Goal: Learn about a topic

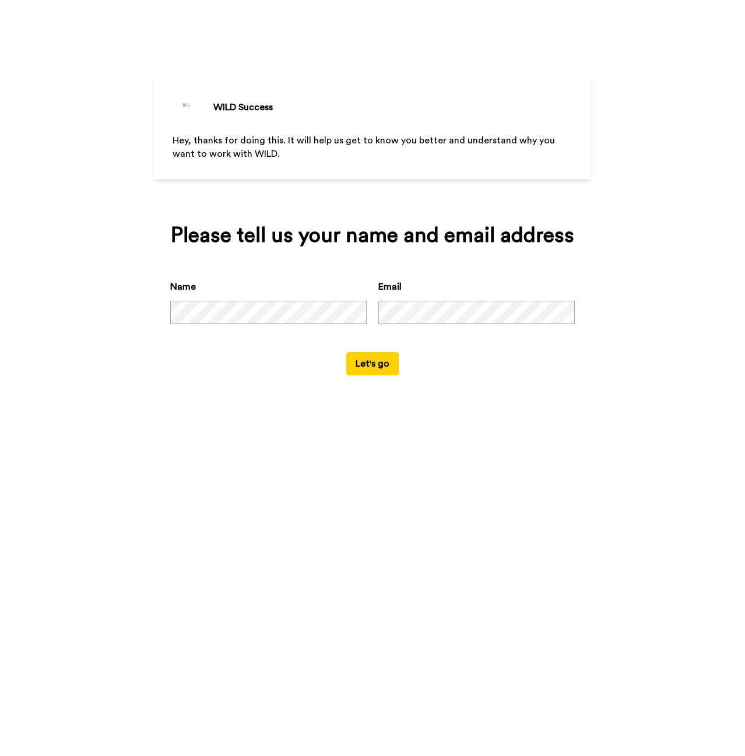
click at [402, 576] on div "WILD Success Hey, thanks for doing this. It will help us get to know you better…" at bounding box center [372, 378] width 745 height 756
click at [377, 364] on button "Let's go" at bounding box center [372, 363] width 52 height 23
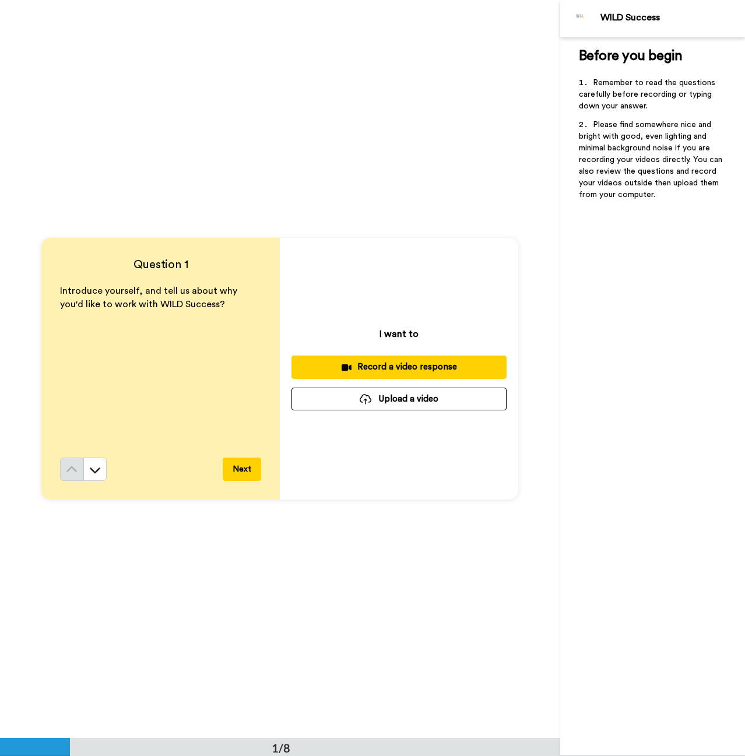
click at [366, 143] on div "Question 1 Introduce yourself, and tell us about why you'd like to work with WI…" at bounding box center [280, 369] width 560 height 738
click at [502, 150] on div "Question 1 Introduce yourself, and tell us about why you'd like to work with WI…" at bounding box center [280, 369] width 560 height 738
click at [90, 469] on icon at bounding box center [95, 471] width 10 height 6
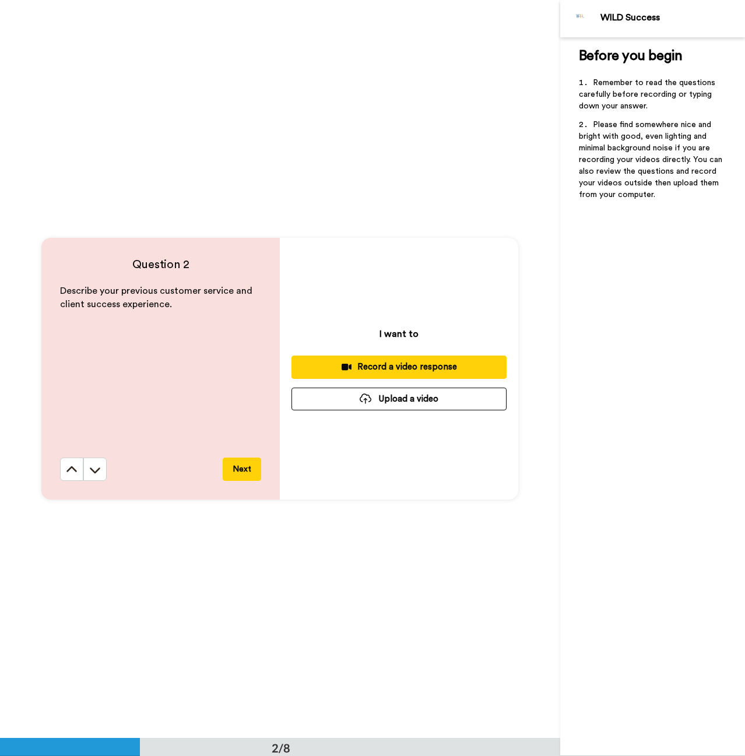
scroll to position [738, 0]
click at [69, 474] on icon at bounding box center [72, 470] width 12 height 12
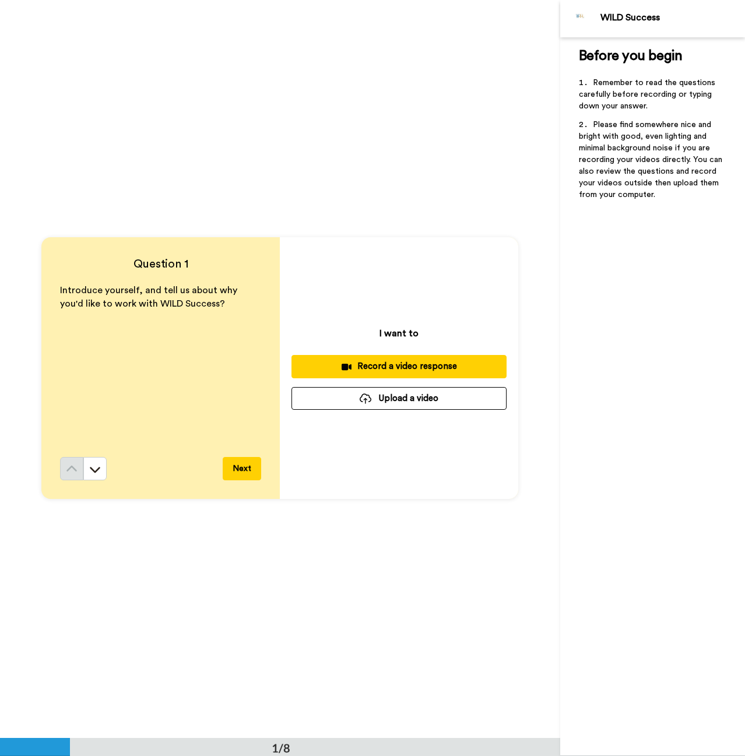
scroll to position [0, 0]
click at [95, 474] on icon at bounding box center [95, 470] width 12 height 12
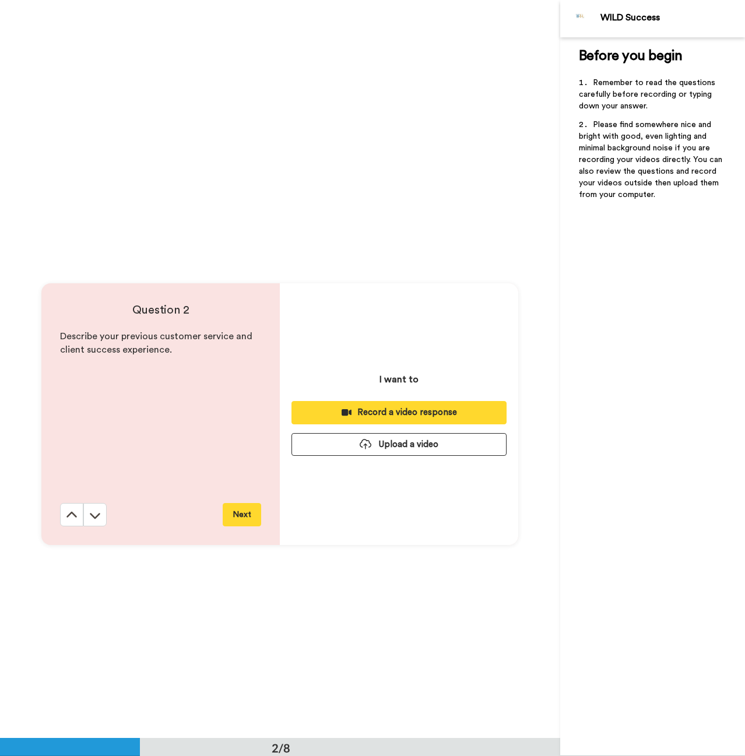
scroll to position [738, 0]
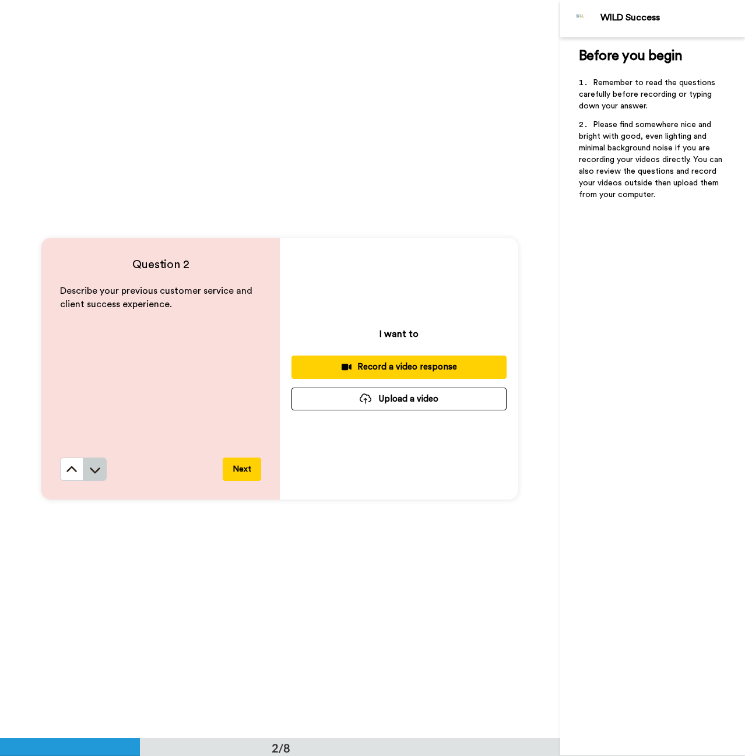
click at [95, 475] on icon at bounding box center [95, 470] width 12 height 12
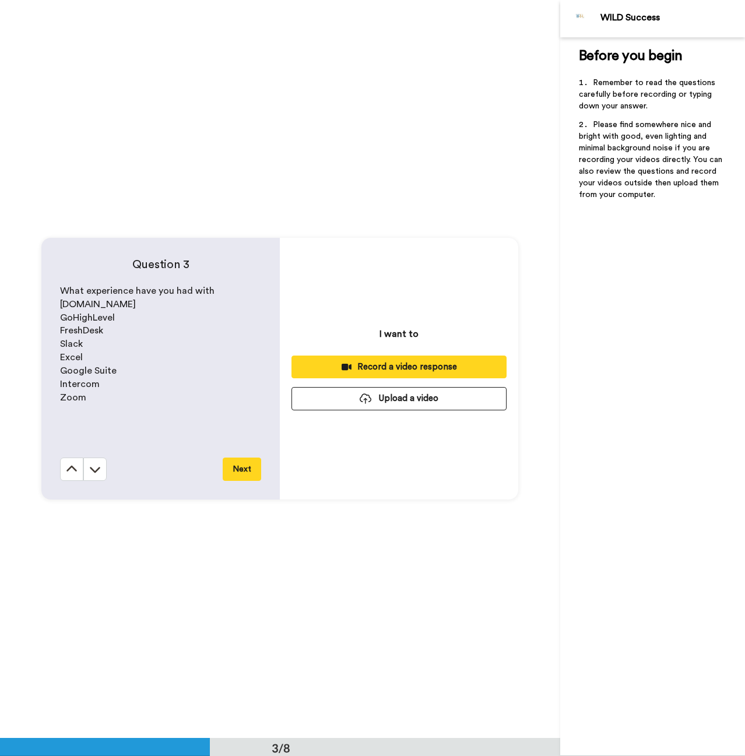
scroll to position [1477, 0]
click at [98, 472] on icon at bounding box center [95, 470] width 12 height 12
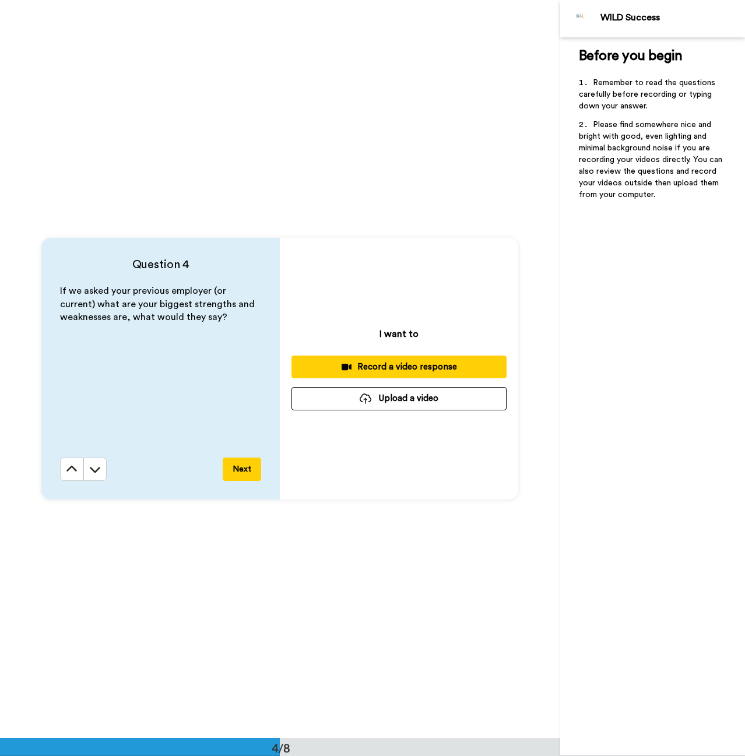
scroll to position [2215, 0]
click at [96, 478] on button at bounding box center [94, 469] width 23 height 23
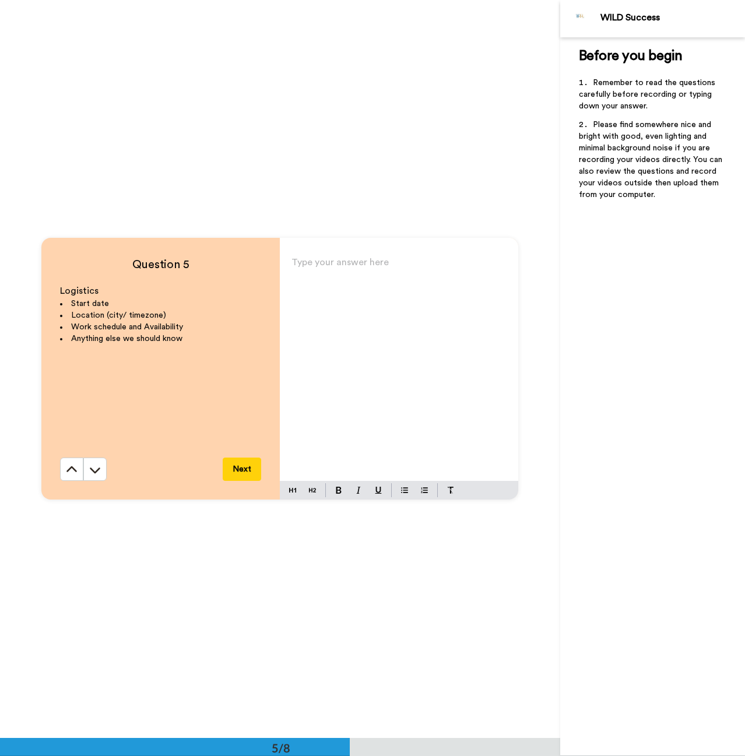
scroll to position [2953, 0]
click at [96, 478] on button at bounding box center [94, 468] width 23 height 23
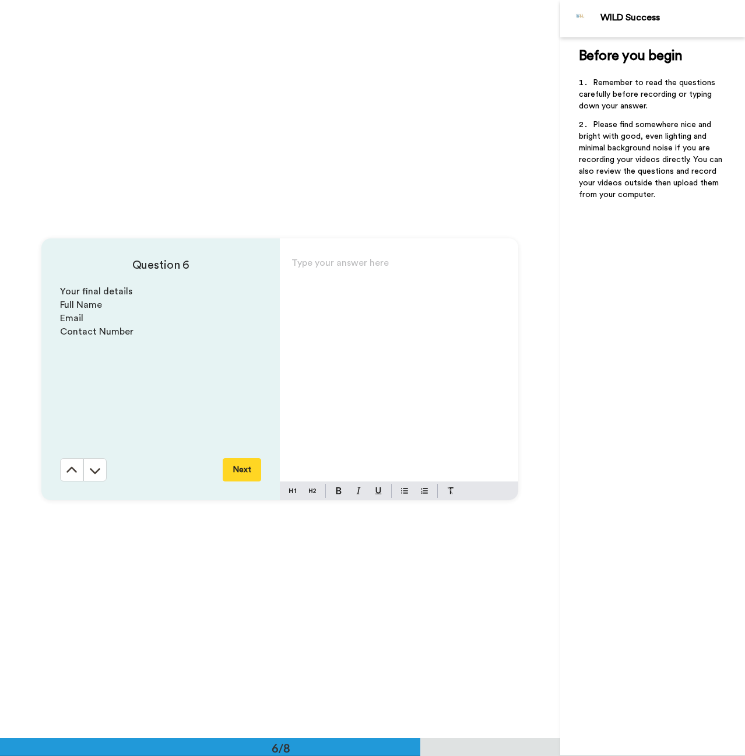
scroll to position [3691, 0]
click at [64, 476] on button at bounding box center [71, 469] width 23 height 23
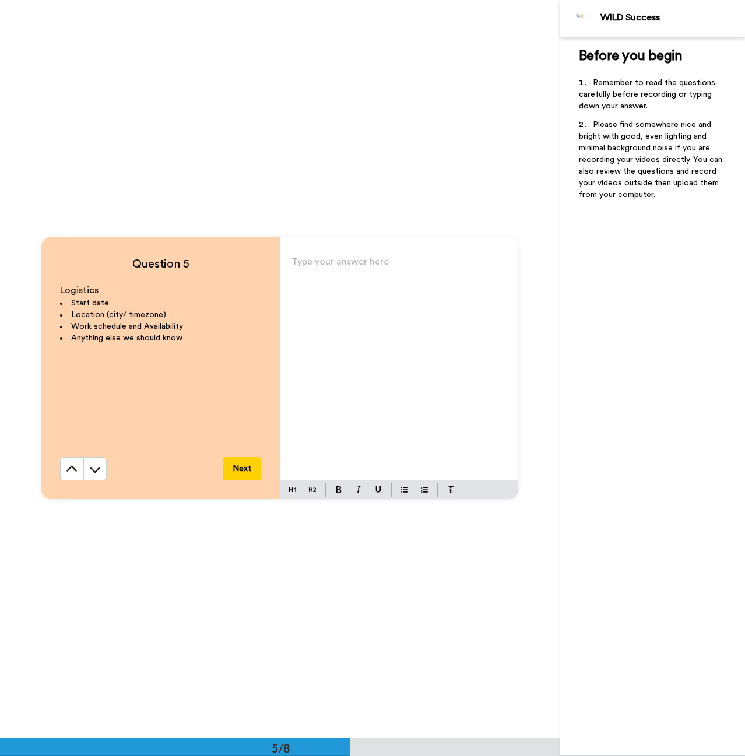
click at [64, 476] on button at bounding box center [71, 468] width 23 height 23
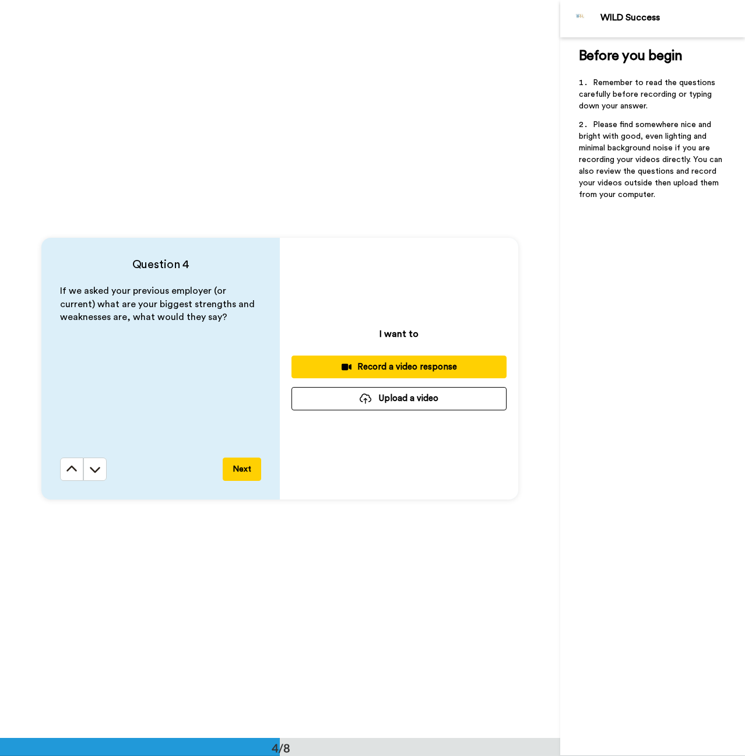
click at [64, 476] on button at bounding box center [71, 469] width 23 height 23
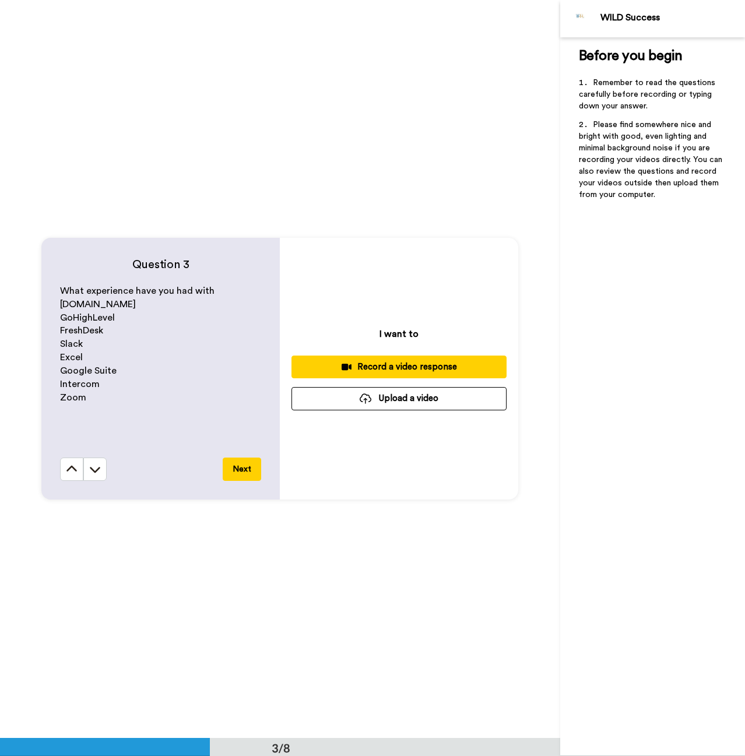
click at [64, 476] on button at bounding box center [71, 469] width 23 height 23
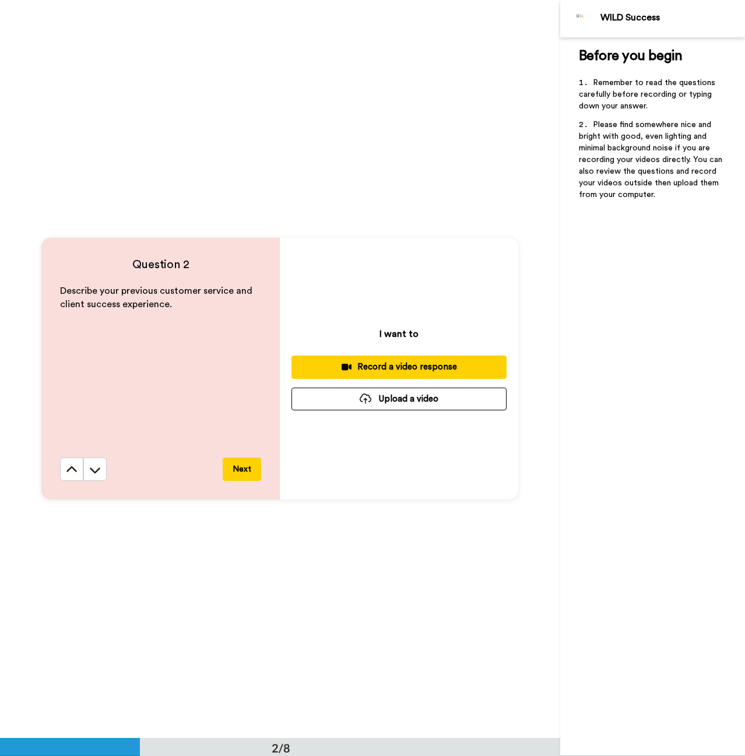
click at [64, 476] on button at bounding box center [71, 469] width 23 height 23
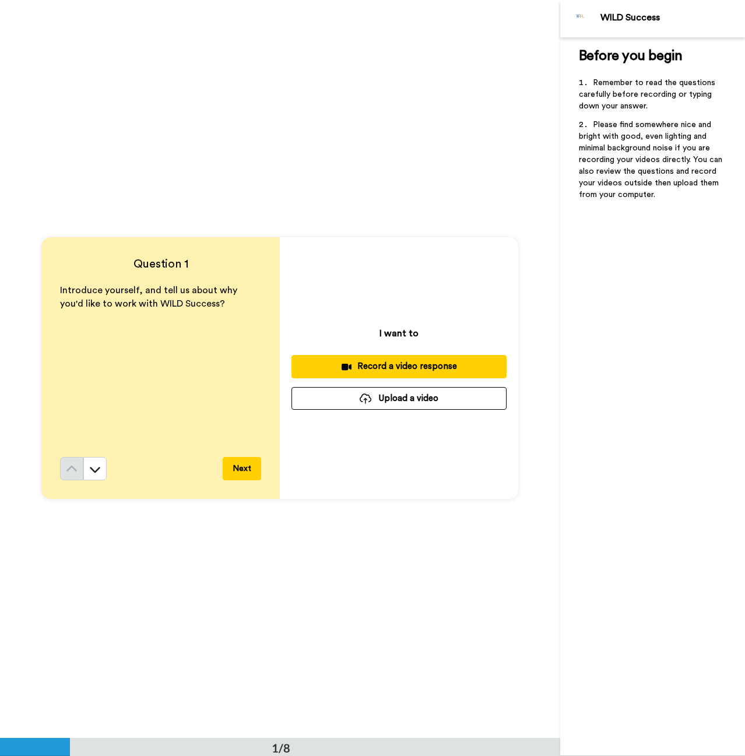
scroll to position [0, 0]
